Goal: Task Accomplishment & Management: Use online tool/utility

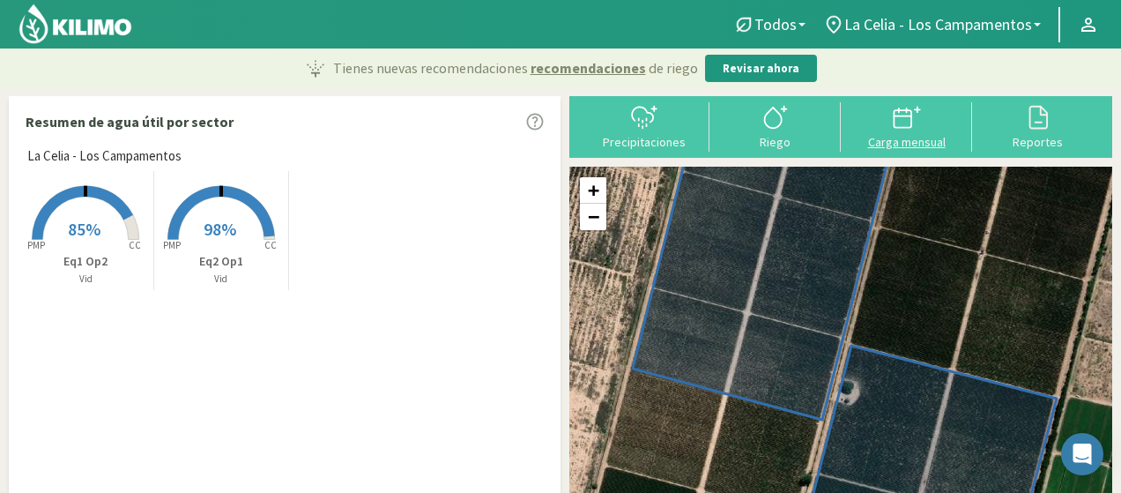
click at [911, 136] on div "Carga mensual" at bounding box center [906, 142] width 121 height 12
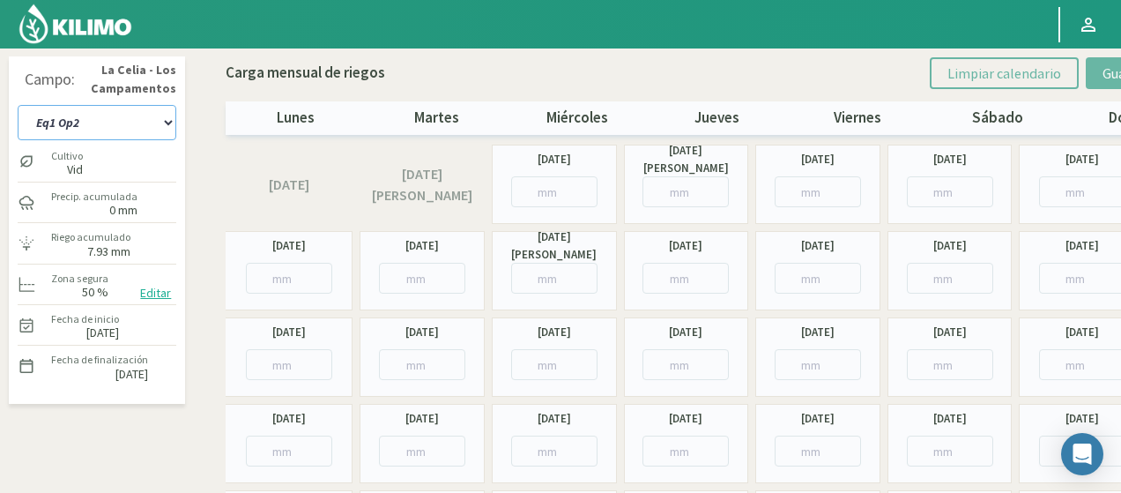
drag, startPoint x: 119, startPoint y: 120, endPoint x: 122, endPoint y: 138, distance: 18.7
click at [119, 120] on select "Eq1 Op2 Eq2 Op1" at bounding box center [97, 122] width 159 height 35
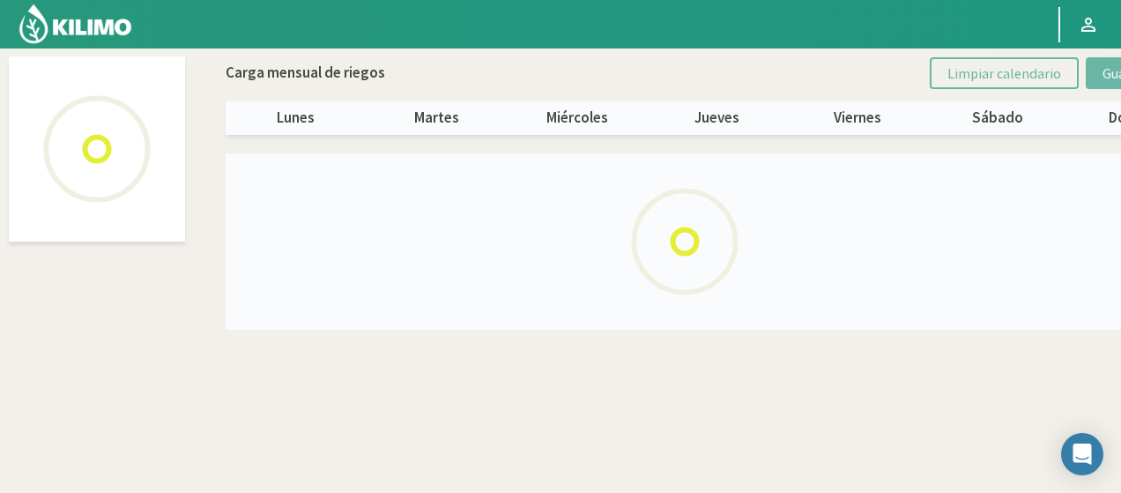
select select "1: Object"
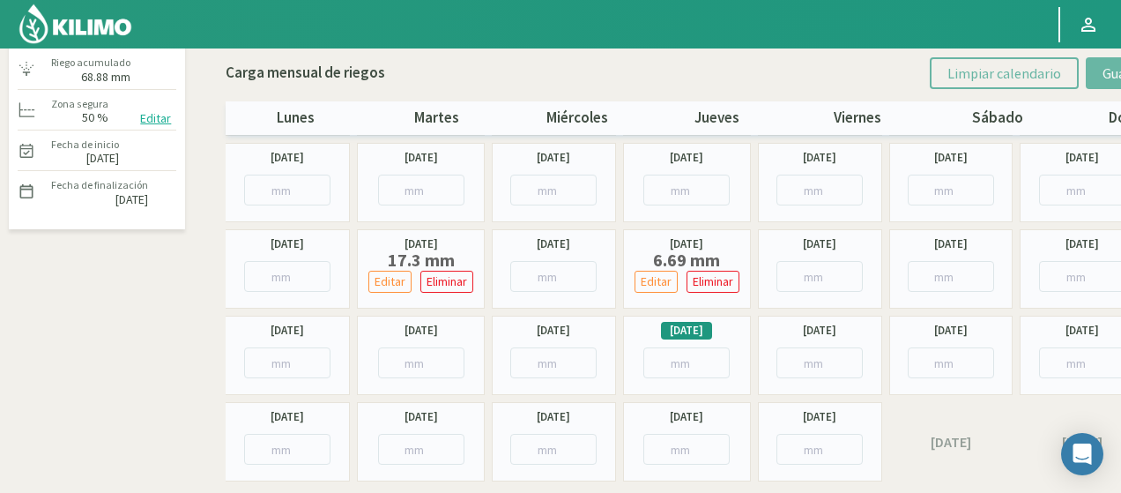
scroll to position [176, 0]
click at [536, 361] on input "number" at bounding box center [553, 361] width 86 height 31
paste input "15.68"
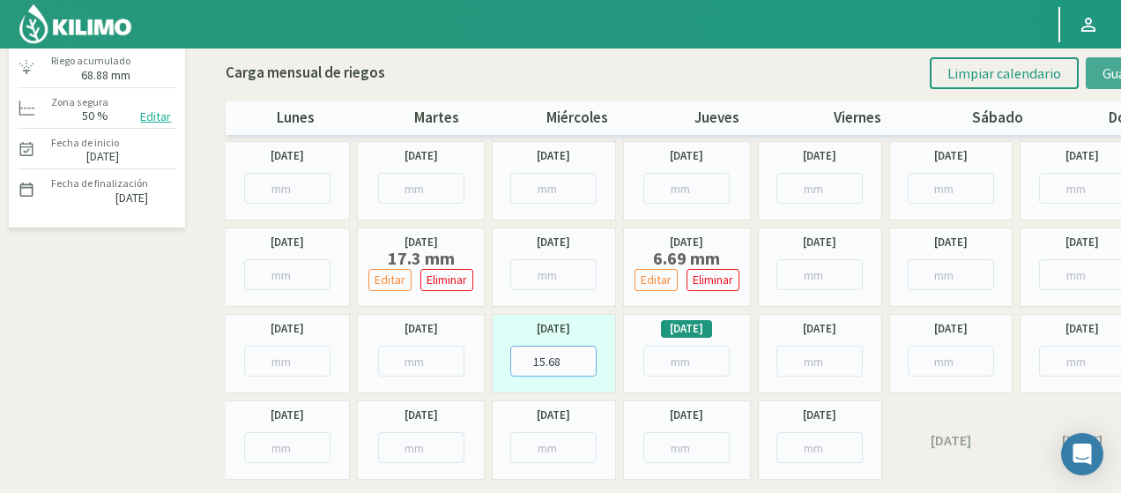
type input "15.68"
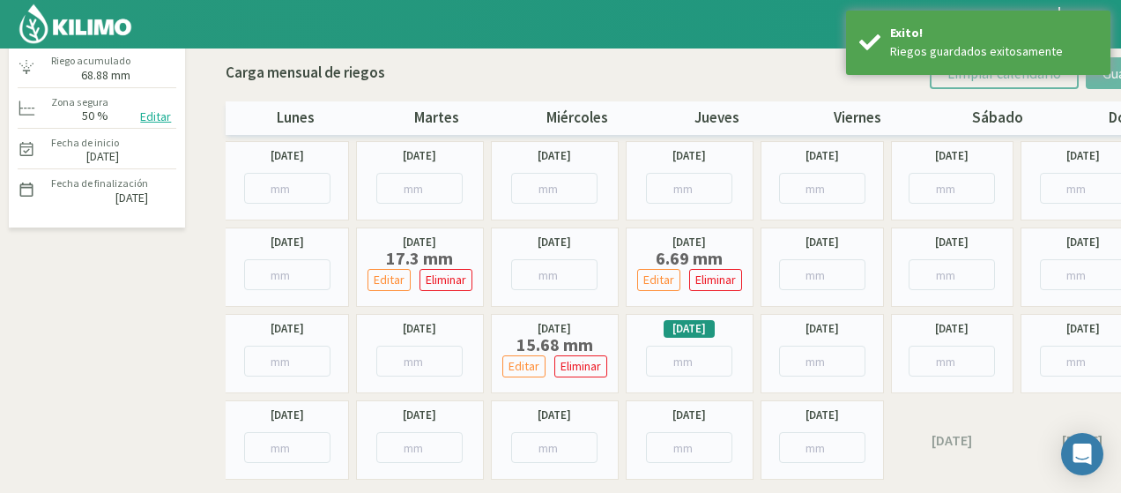
scroll to position [0, 0]
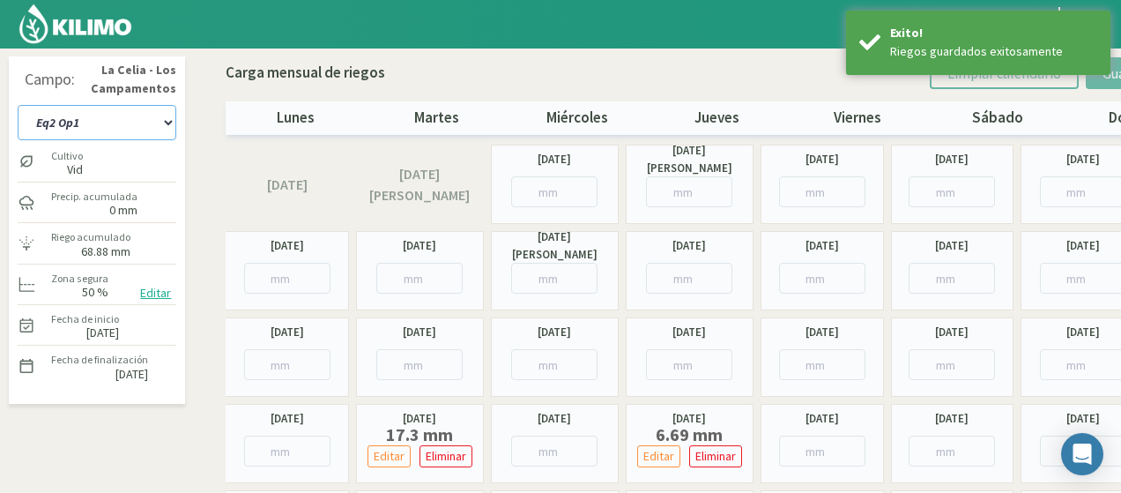
click at [145, 120] on select "Eq1 Op2 Eq2 Op1" at bounding box center [97, 122] width 159 height 35
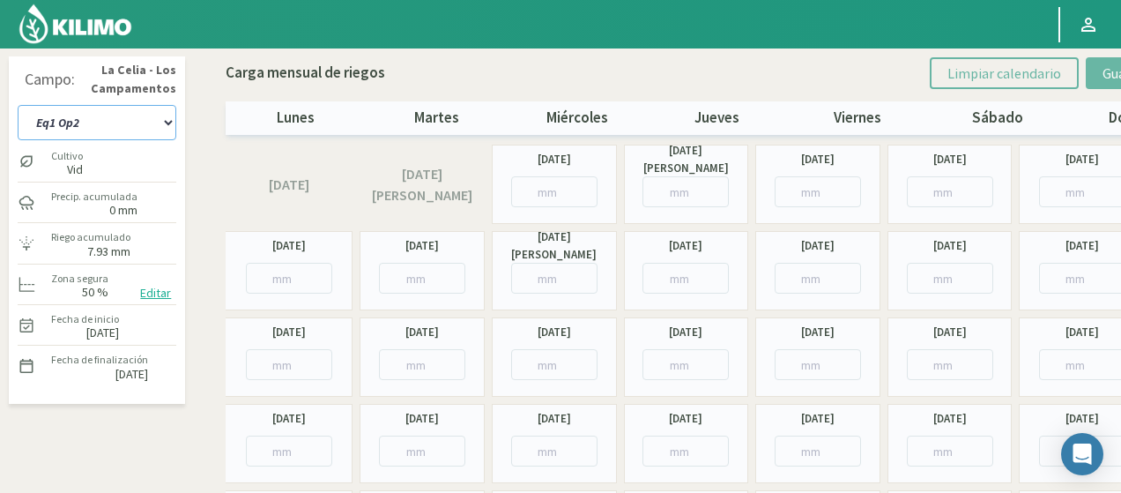
click at [138, 110] on select "Eq1 Op2 Eq2 Op1" at bounding box center [97, 122] width 159 height 35
click at [18, 105] on select "Eq1 Op2 Eq2 Op1" at bounding box center [97, 122] width 159 height 35
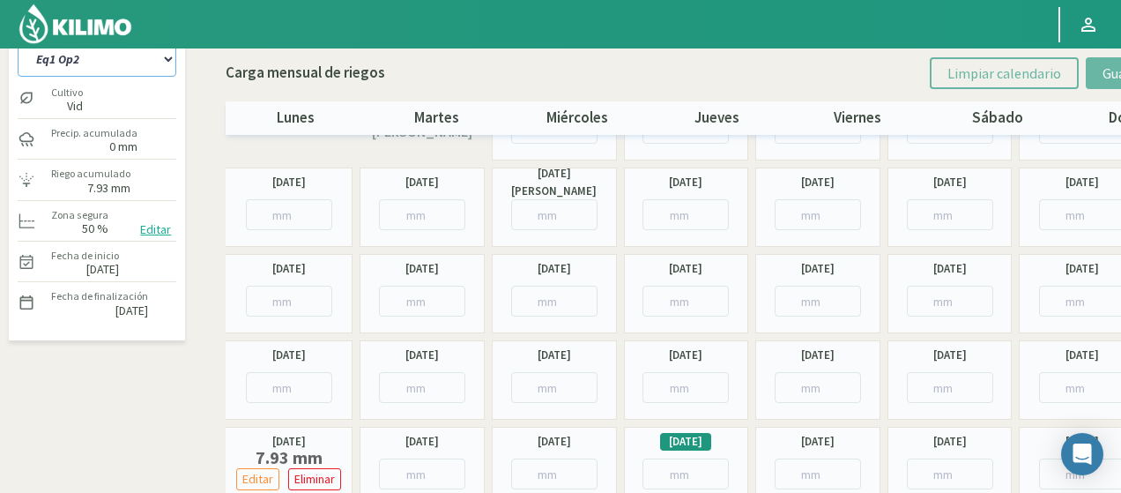
scroll to position [56, 0]
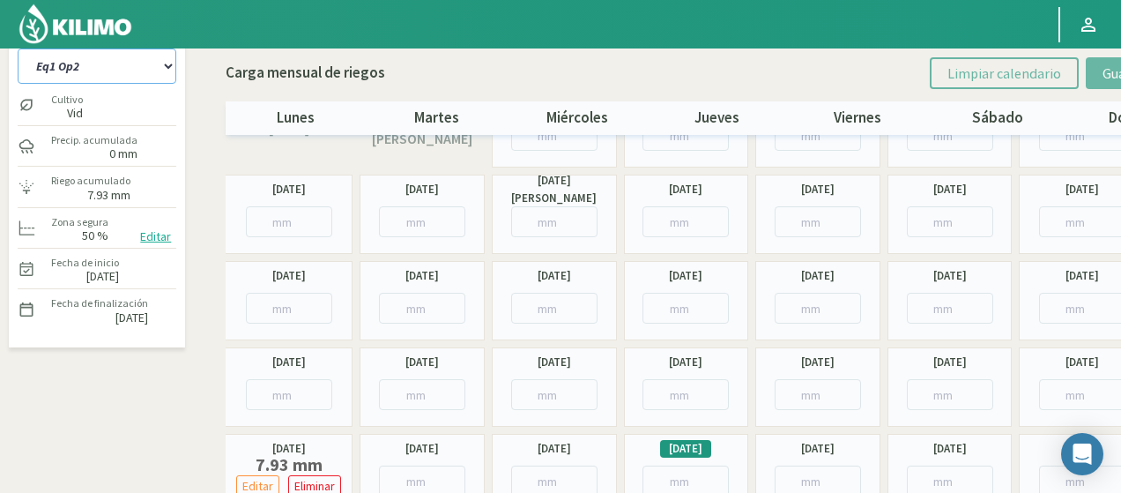
click at [155, 63] on select "Eq1 Op2 Eq2 Op1" at bounding box center [97, 65] width 159 height 35
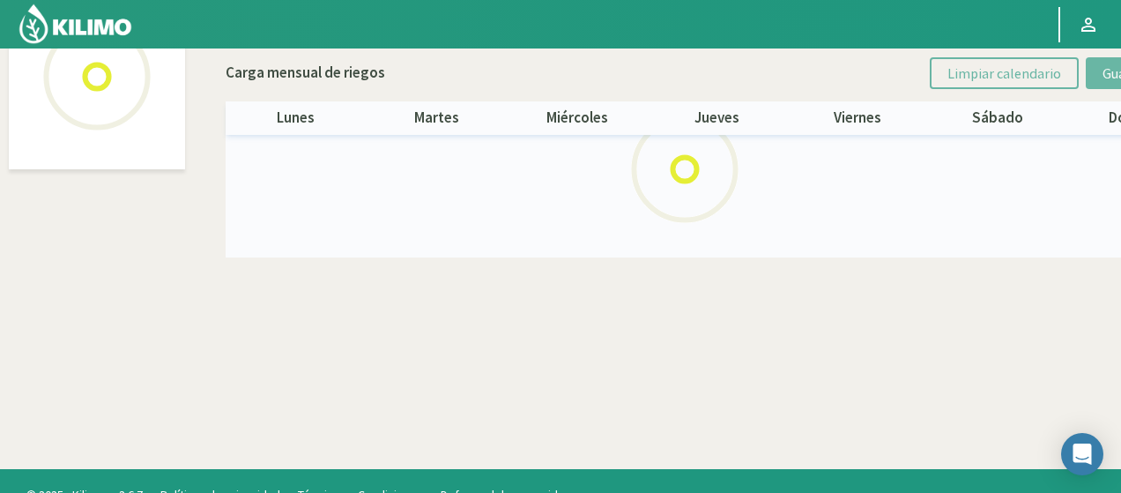
select select "1: Object"
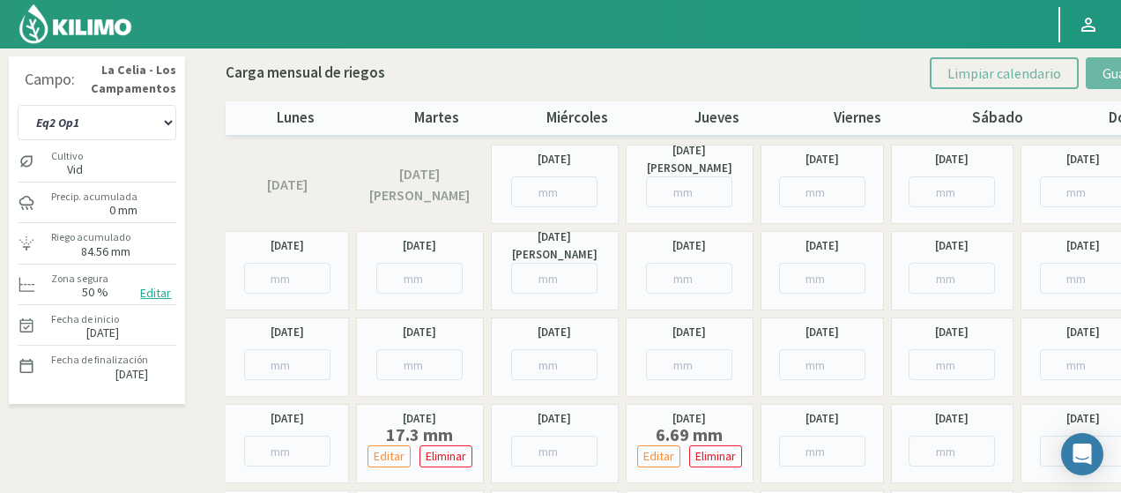
click at [109, 32] on img at bounding box center [75, 24] width 115 height 42
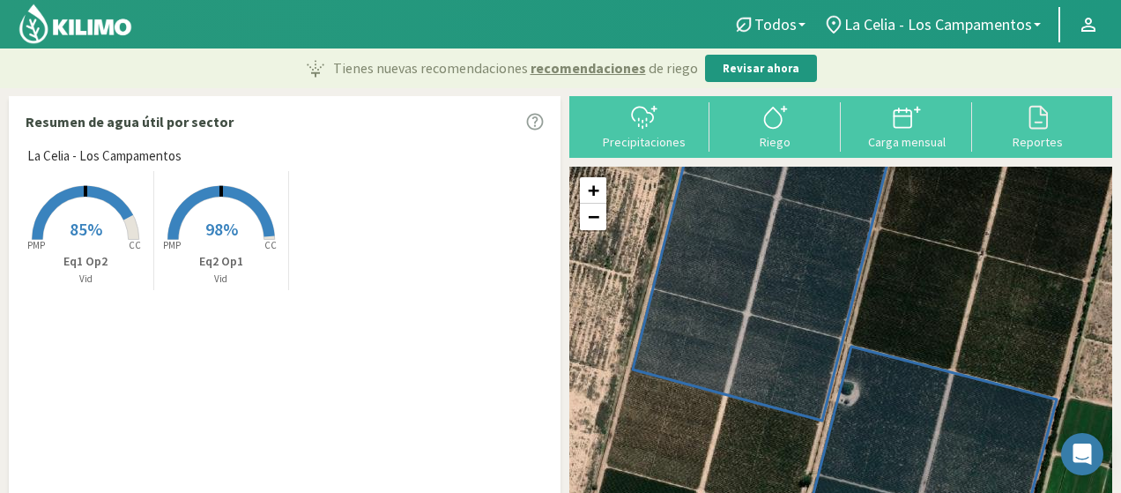
click at [119, 22] on img at bounding box center [75, 24] width 115 height 42
